Goal: Transaction & Acquisition: Purchase product/service

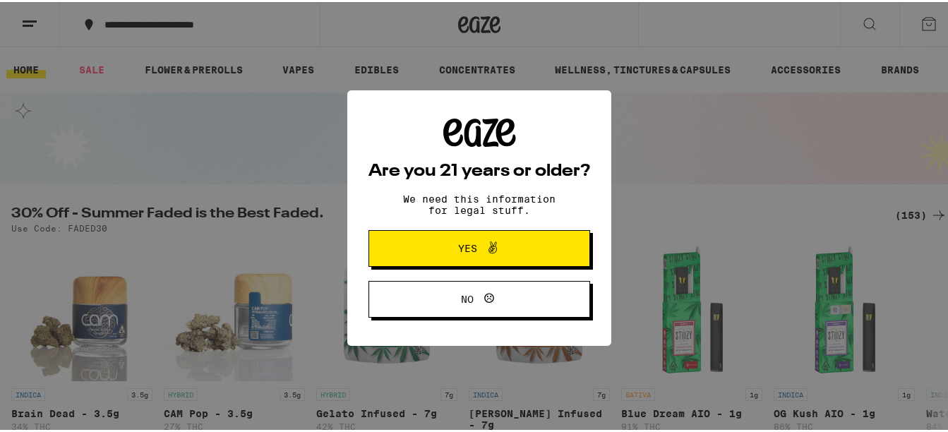
click at [516, 253] on span "Yes" at bounding box center [479, 246] width 107 height 18
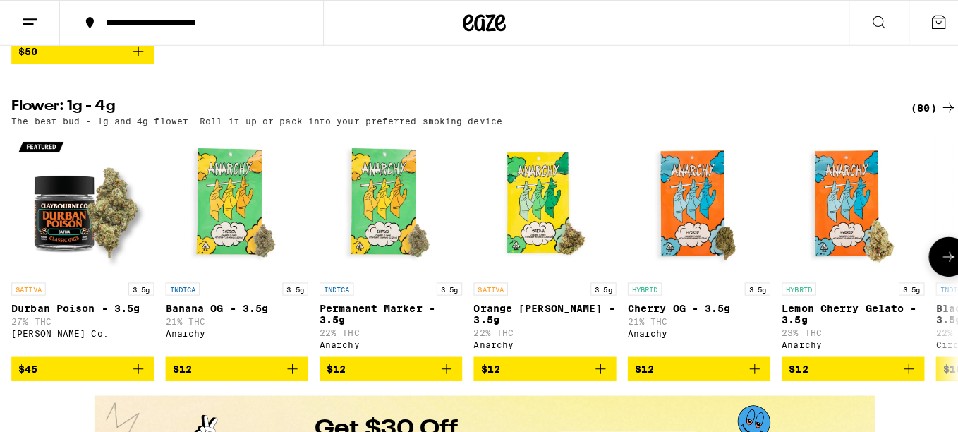
scroll to position [748, 0]
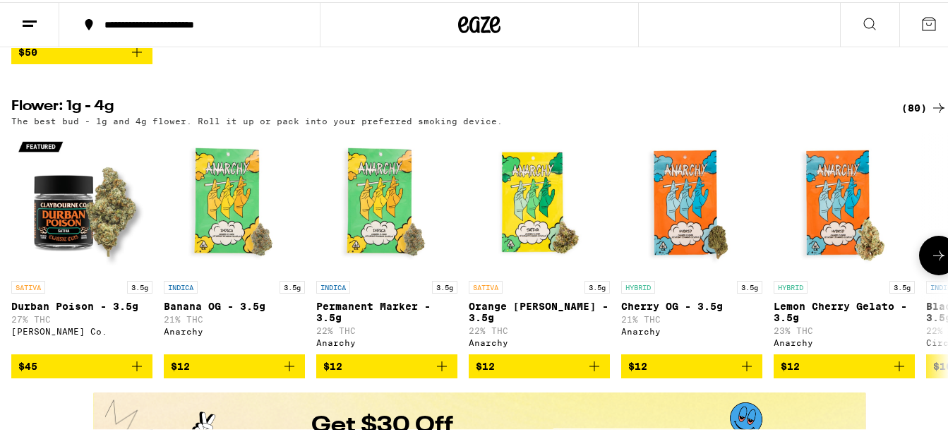
click at [249, 247] on img "Open page for Banana OG - 3.5g from Anarchy" at bounding box center [234, 201] width 141 height 141
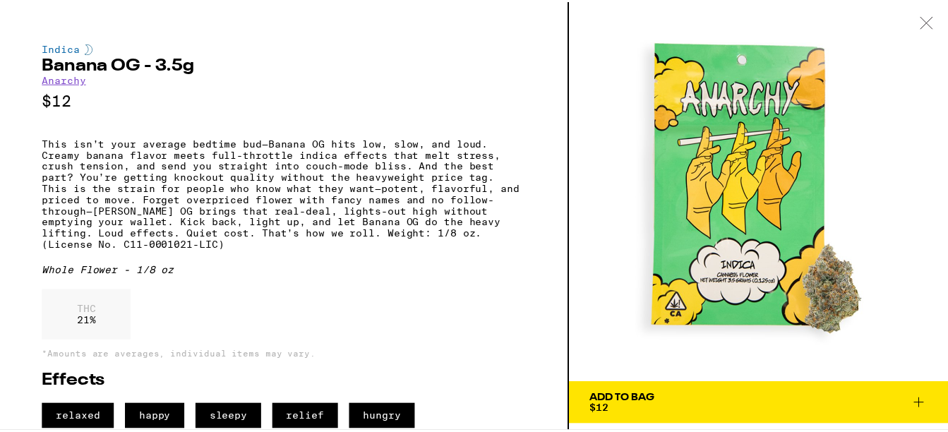
scroll to position [26, 0]
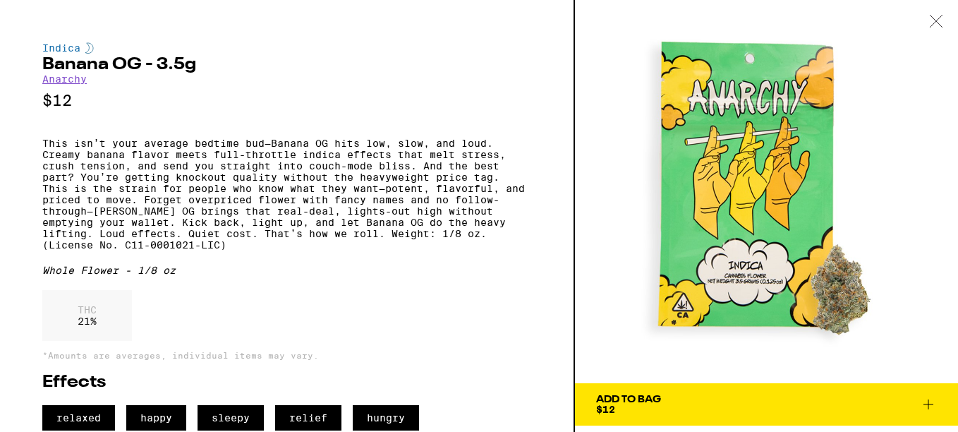
click at [93, 413] on span "relaxed" at bounding box center [78, 417] width 73 height 25
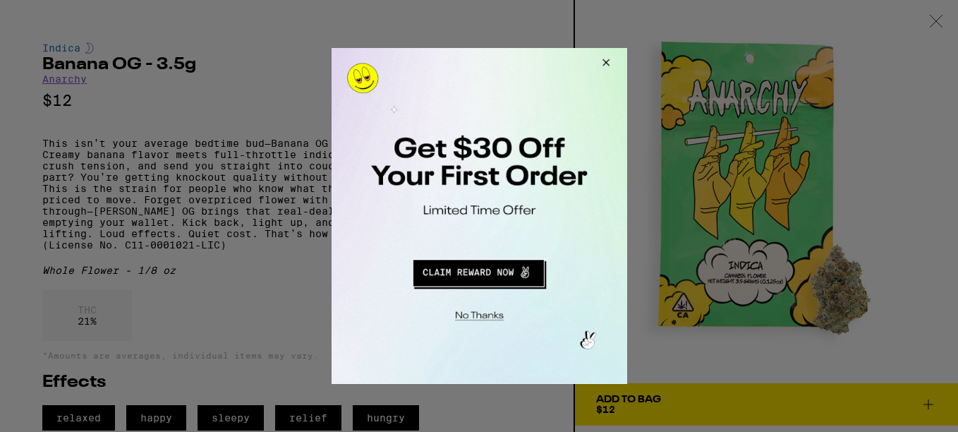
click at [601, 77] on button "Close Modal" at bounding box center [603, 65] width 38 height 34
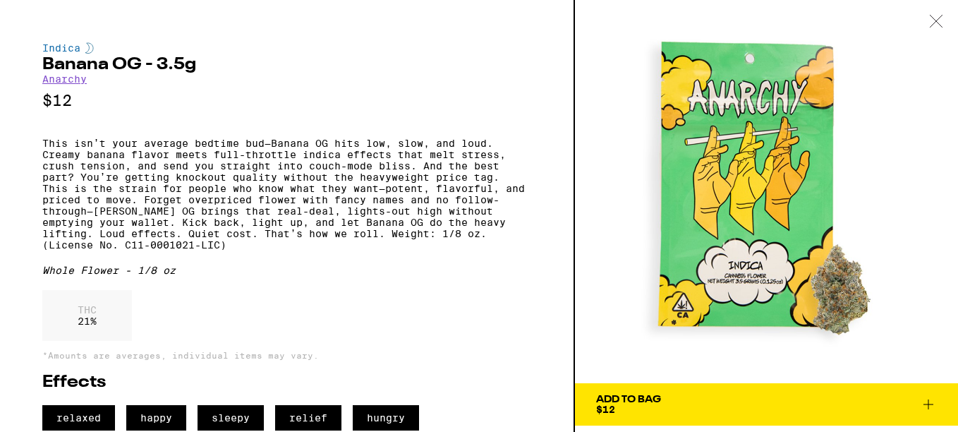
click at [937, 396] on icon at bounding box center [928, 404] width 17 height 17
